Goal: Task Accomplishment & Management: Complete application form

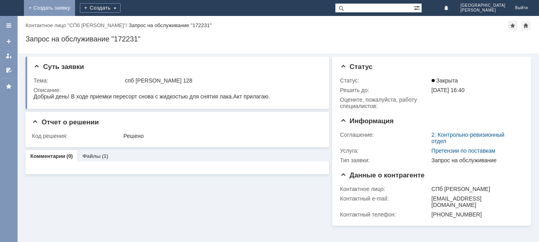
click at [75, 8] on link "+ Создать заявку" at bounding box center [49, 8] width 51 height 16
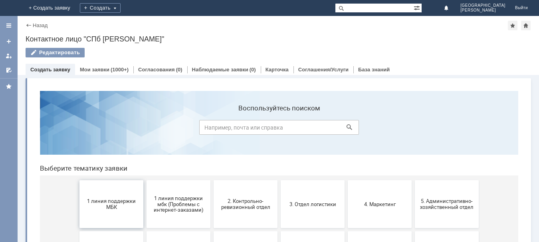
click at [127, 207] on span "1 линия поддержки МБК" at bounding box center [111, 204] width 59 height 12
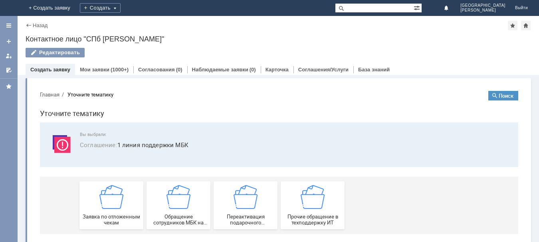
click at [127, 207] on div "Заявка по отложенным чекам" at bounding box center [111, 205] width 59 height 41
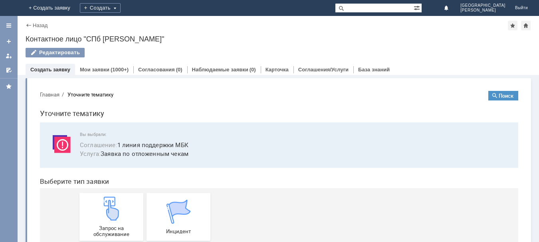
click at [127, 207] on div "Запрос на обслуживание" at bounding box center [111, 217] width 59 height 41
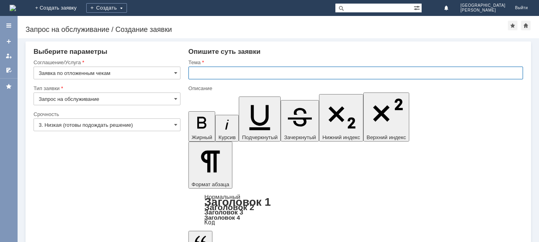
click at [204, 74] on input "text" at bounding box center [355, 73] width 335 height 13
type input "Спб Невский 128"
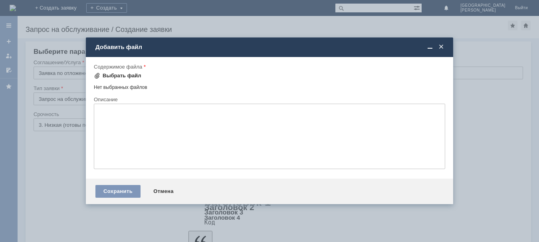
click at [135, 77] on div "Выбрать файл" at bounding box center [122, 76] width 39 height 6
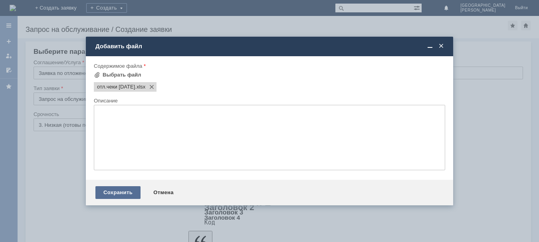
click at [127, 192] on div "Сохранить" at bounding box center [117, 192] width 45 height 13
